Goal: Check status: Check status

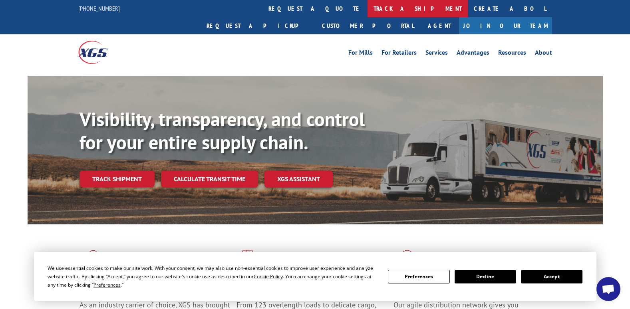
click at [367, 7] on link "track a shipment" at bounding box center [417, 8] width 100 height 17
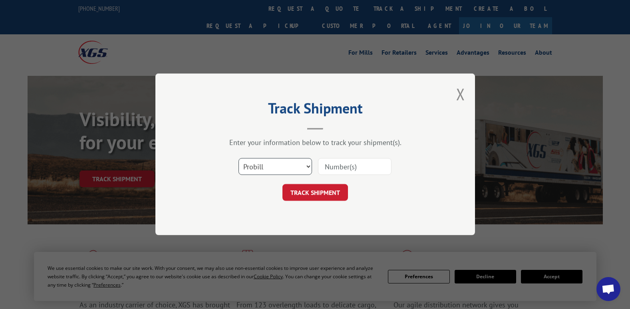
click at [308, 167] on select "Select category... Probill BOL PO" at bounding box center [274, 167] width 73 height 17
select select "bol"
click at [238, 159] on select "Select category... Probill BOL PO" at bounding box center [274, 167] width 73 height 17
click at [343, 166] on input at bounding box center [354, 167] width 73 height 17
type input "9325js"
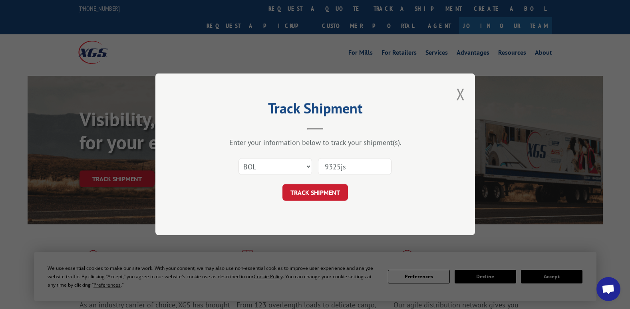
click at [320, 192] on button "TRACK SHIPMENT" at bounding box center [315, 193] width 66 height 17
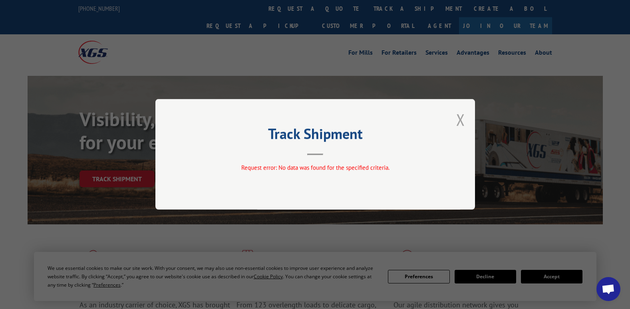
click at [458, 121] on button "Close modal" at bounding box center [460, 119] width 9 height 21
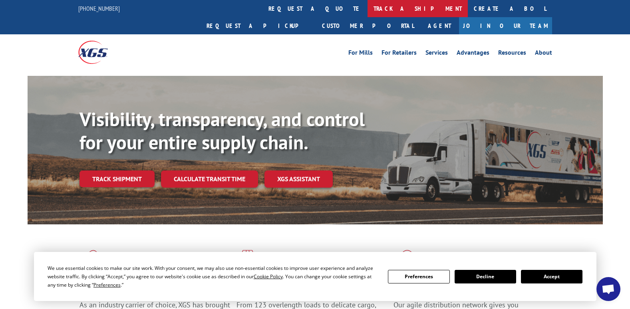
click at [367, 7] on link "track a shipment" at bounding box center [417, 8] width 100 height 17
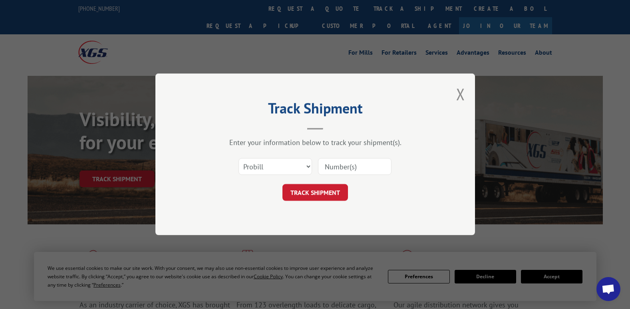
click at [341, 169] on input at bounding box center [354, 167] width 73 height 17
type input "9325js"
click at [319, 193] on button "TRACK SHIPMENT" at bounding box center [315, 193] width 66 height 17
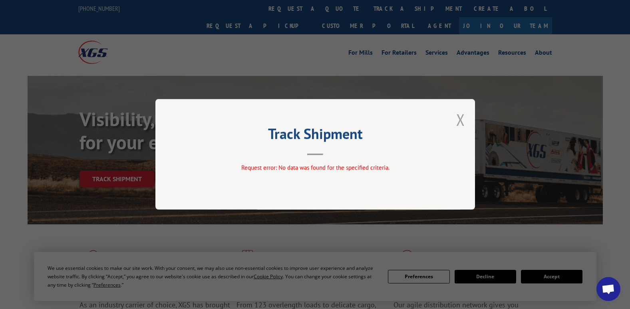
click at [461, 121] on button "Close modal" at bounding box center [460, 119] width 9 height 21
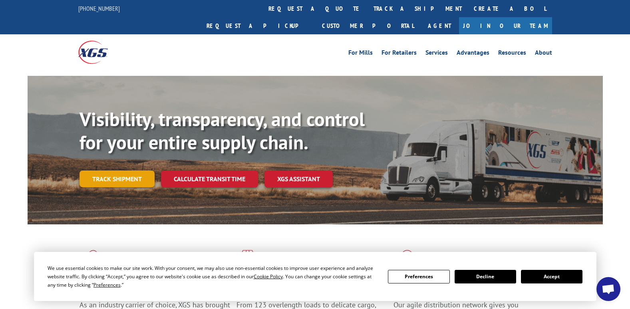
click at [115, 171] on link "Track shipment" at bounding box center [116, 179] width 75 height 17
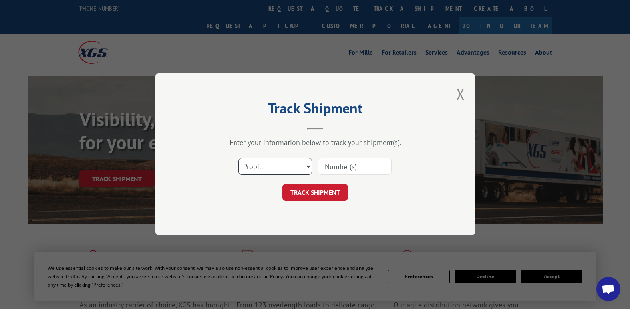
click at [307, 166] on select "Select category... Probill BOL PO" at bounding box center [274, 167] width 73 height 17
select select "bol"
click at [238, 159] on select "Select category... Probill BOL PO" at bounding box center [274, 167] width 73 height 17
click at [330, 168] on input at bounding box center [354, 167] width 73 height 17
type input "9325js"
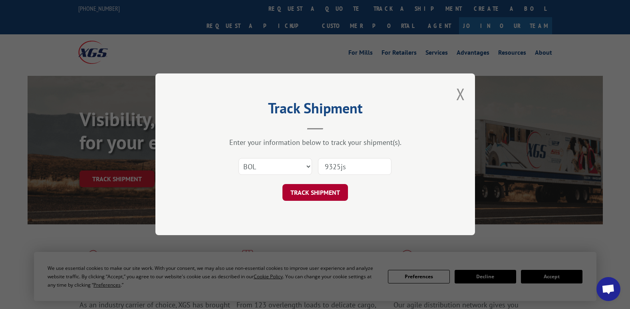
click at [315, 193] on button "TRACK SHIPMENT" at bounding box center [315, 193] width 66 height 17
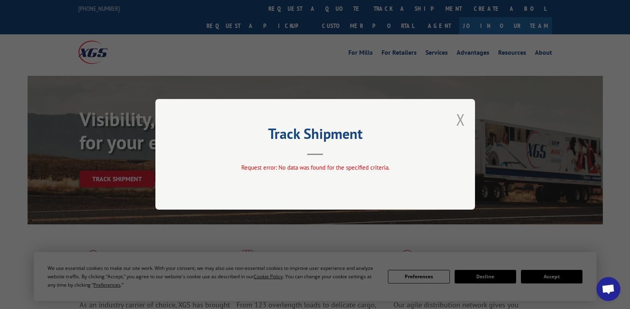
click at [460, 122] on button "Close modal" at bounding box center [460, 119] width 9 height 21
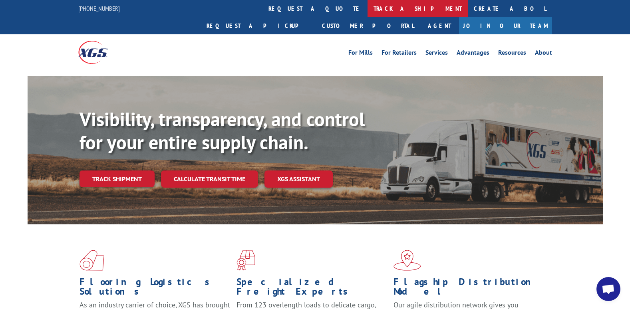
click at [367, 6] on link "track a shipment" at bounding box center [417, 8] width 100 height 17
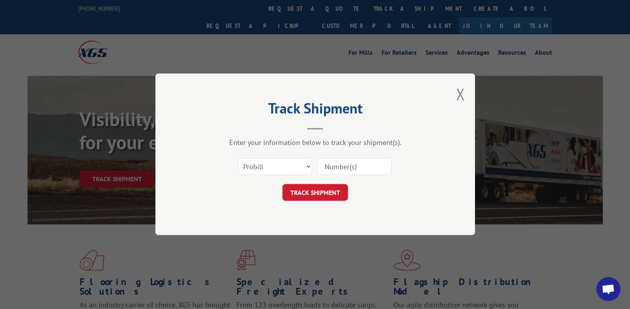
click at [340, 167] on input at bounding box center [354, 167] width 73 height 17
type input "9325js"
click at [319, 192] on button "TRACK SHIPMENT" at bounding box center [315, 193] width 66 height 17
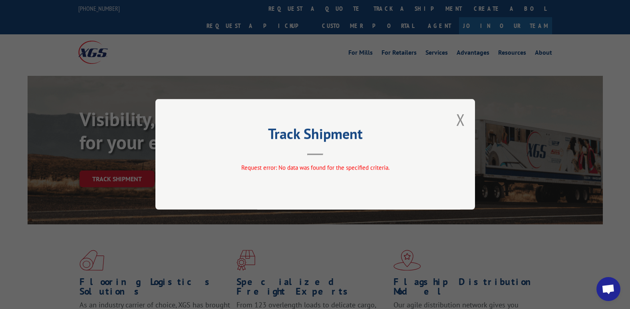
click at [465, 121] on div "Track Shipment Request error: No data was found for the specified criteria." at bounding box center [315, 154] width 320 height 111
click at [461, 119] on button "Close modal" at bounding box center [460, 119] width 9 height 21
